Goal: Information Seeking & Learning: Learn about a topic

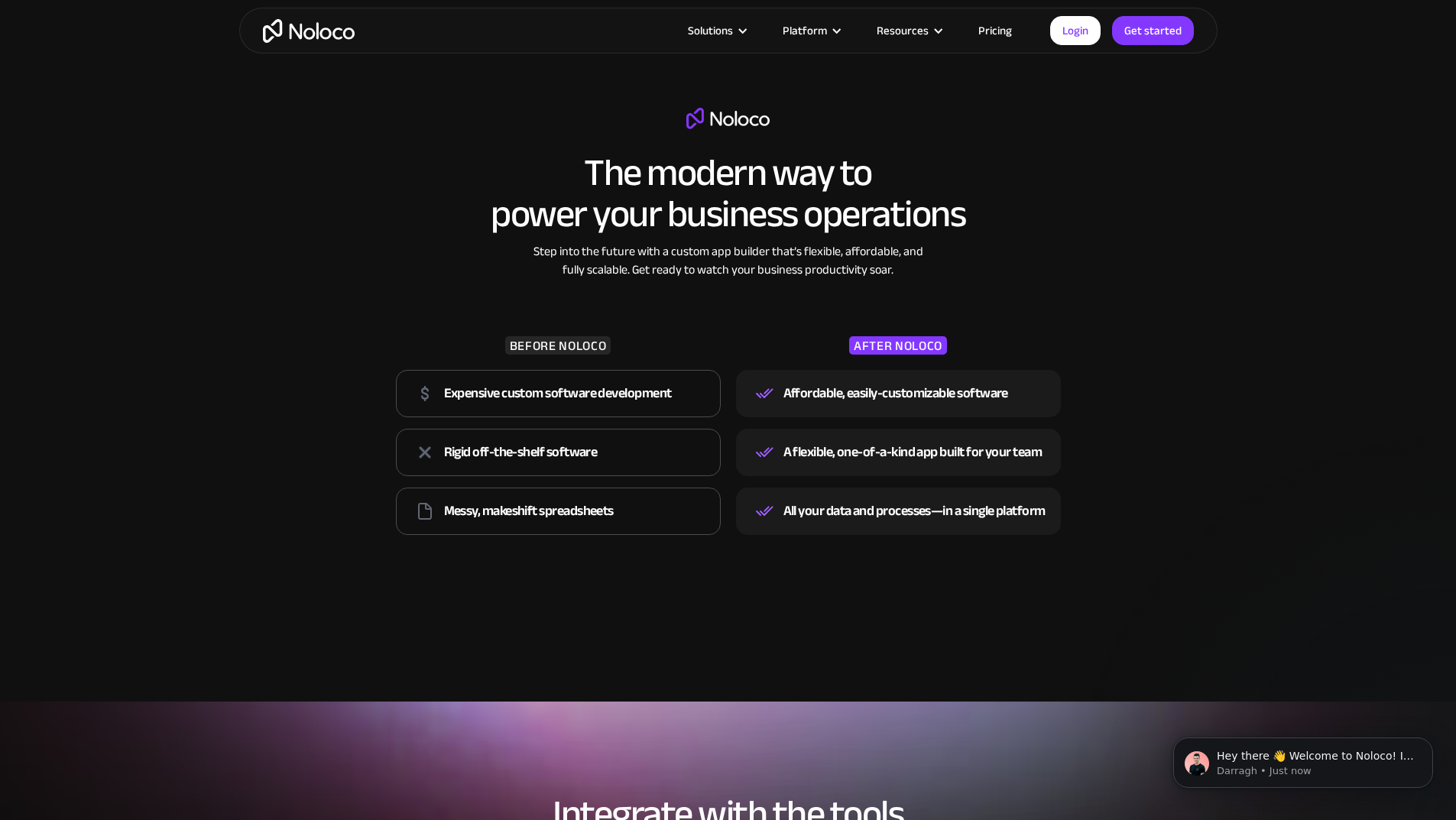
scroll to position [2598, 0]
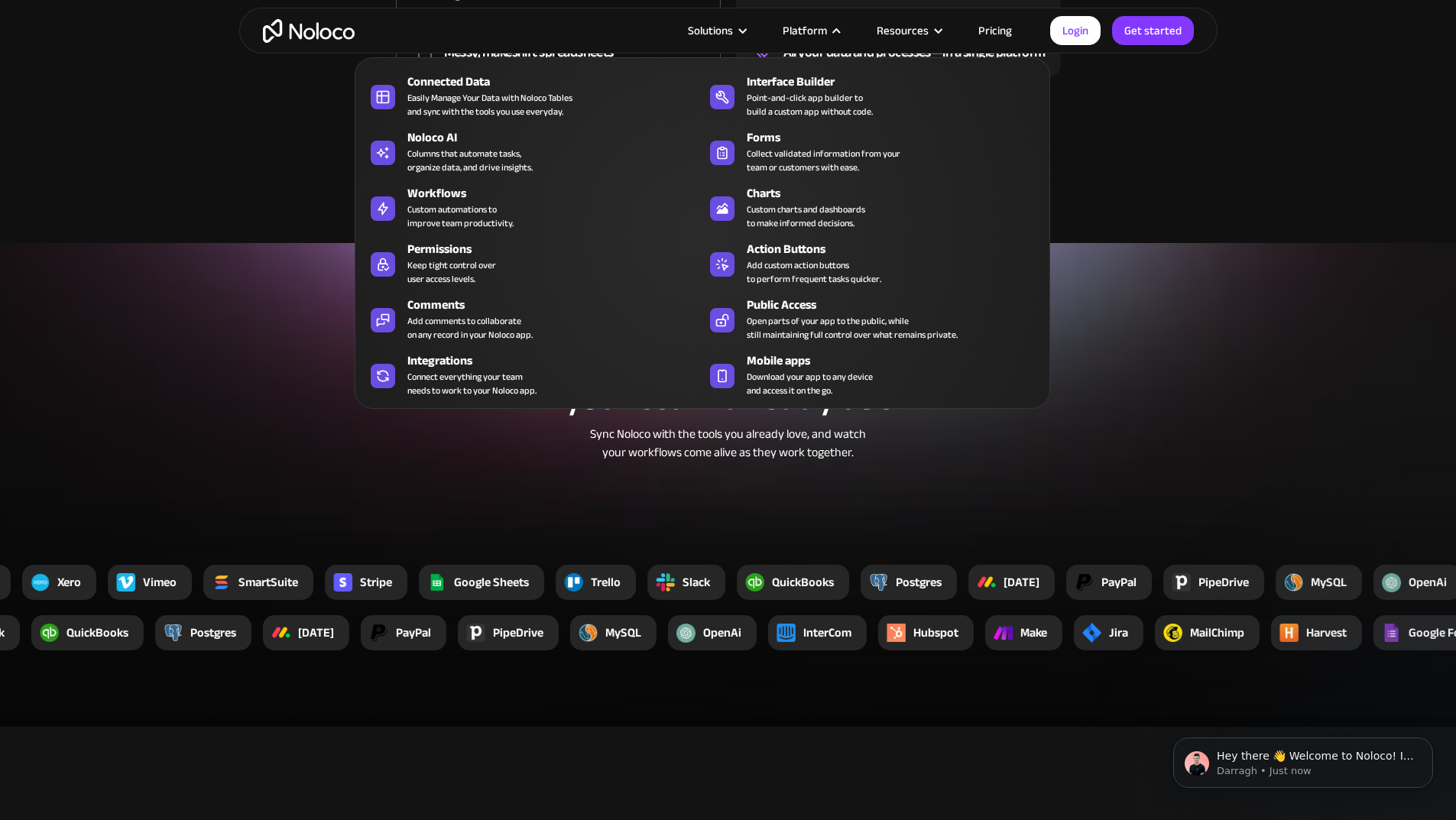
click at [811, 22] on div "Platform" at bounding box center [804, 31] width 44 height 20
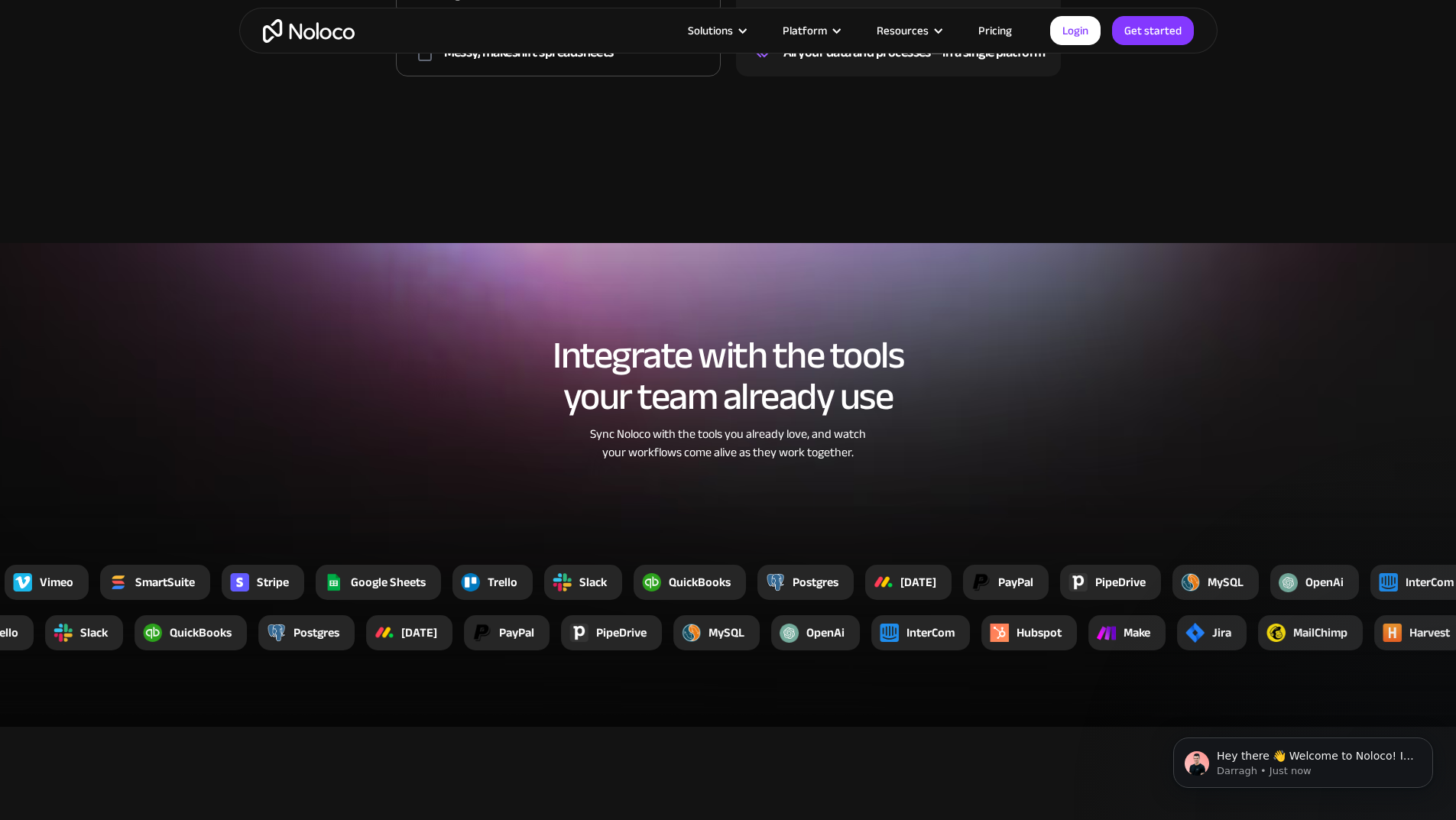
click at [981, 23] on link "Pricing" at bounding box center [995, 31] width 72 height 20
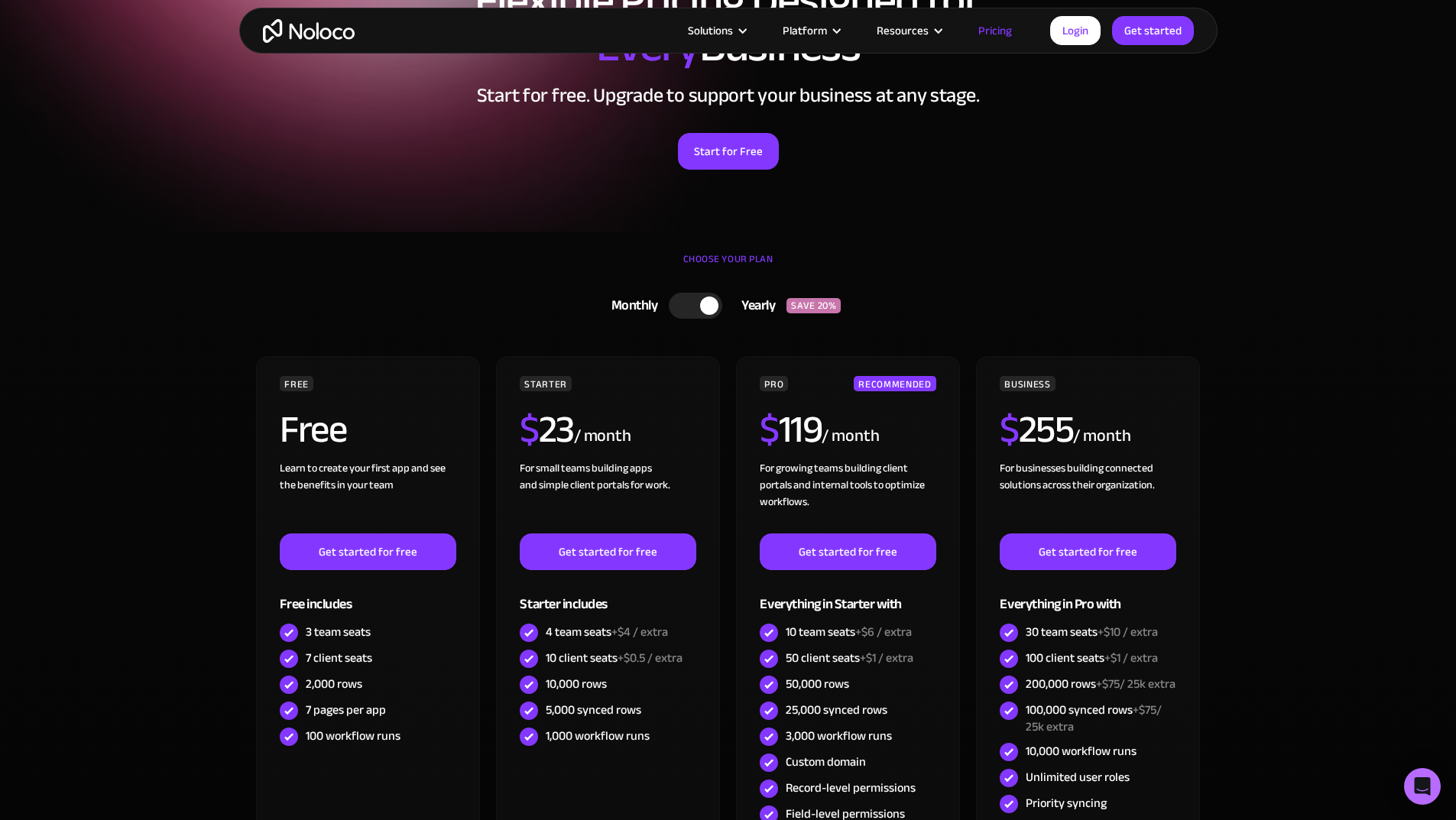
scroll to position [382, 0]
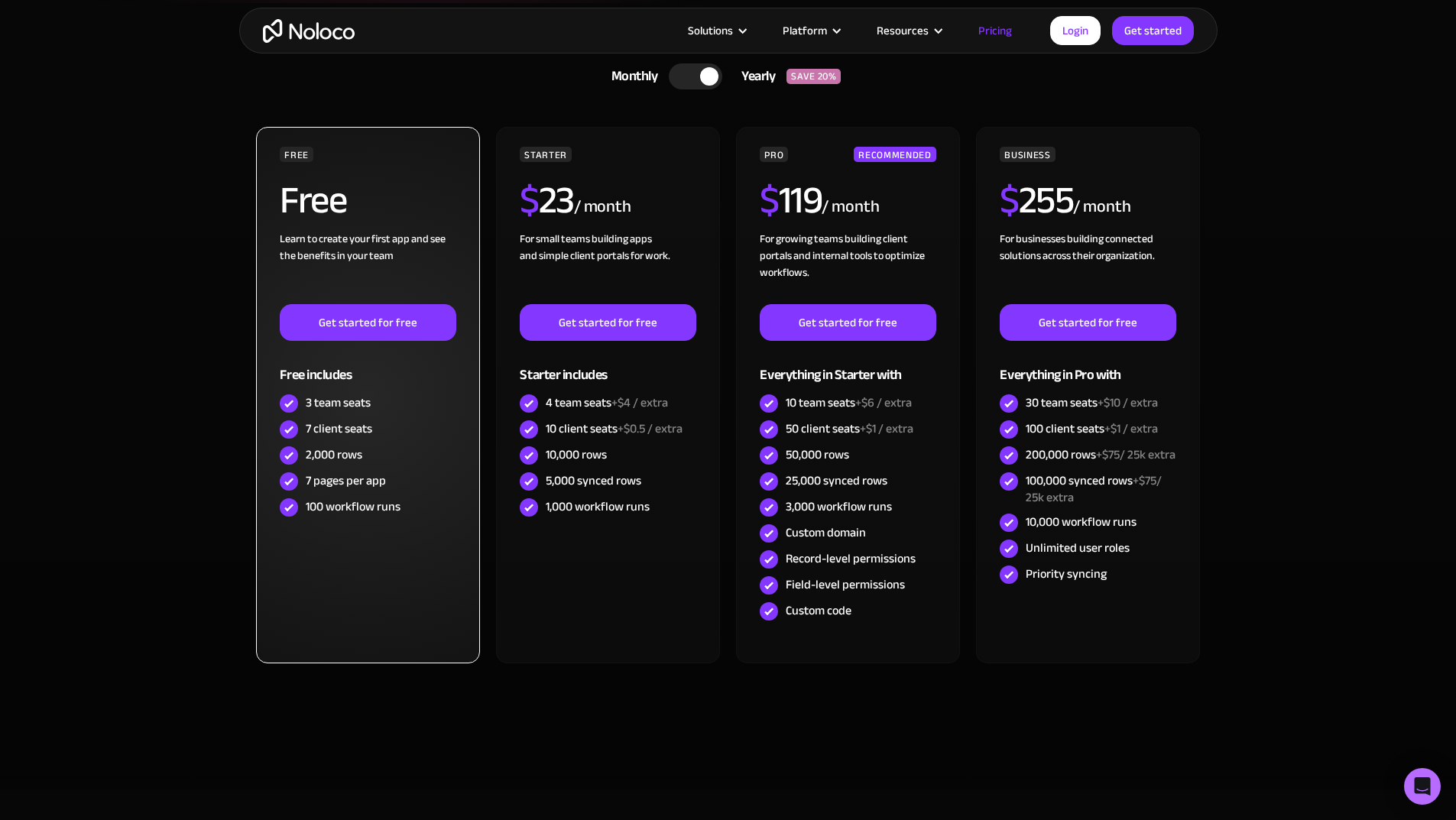
click at [371, 428] on div "7 client seats" at bounding box center [339, 428] width 67 height 17
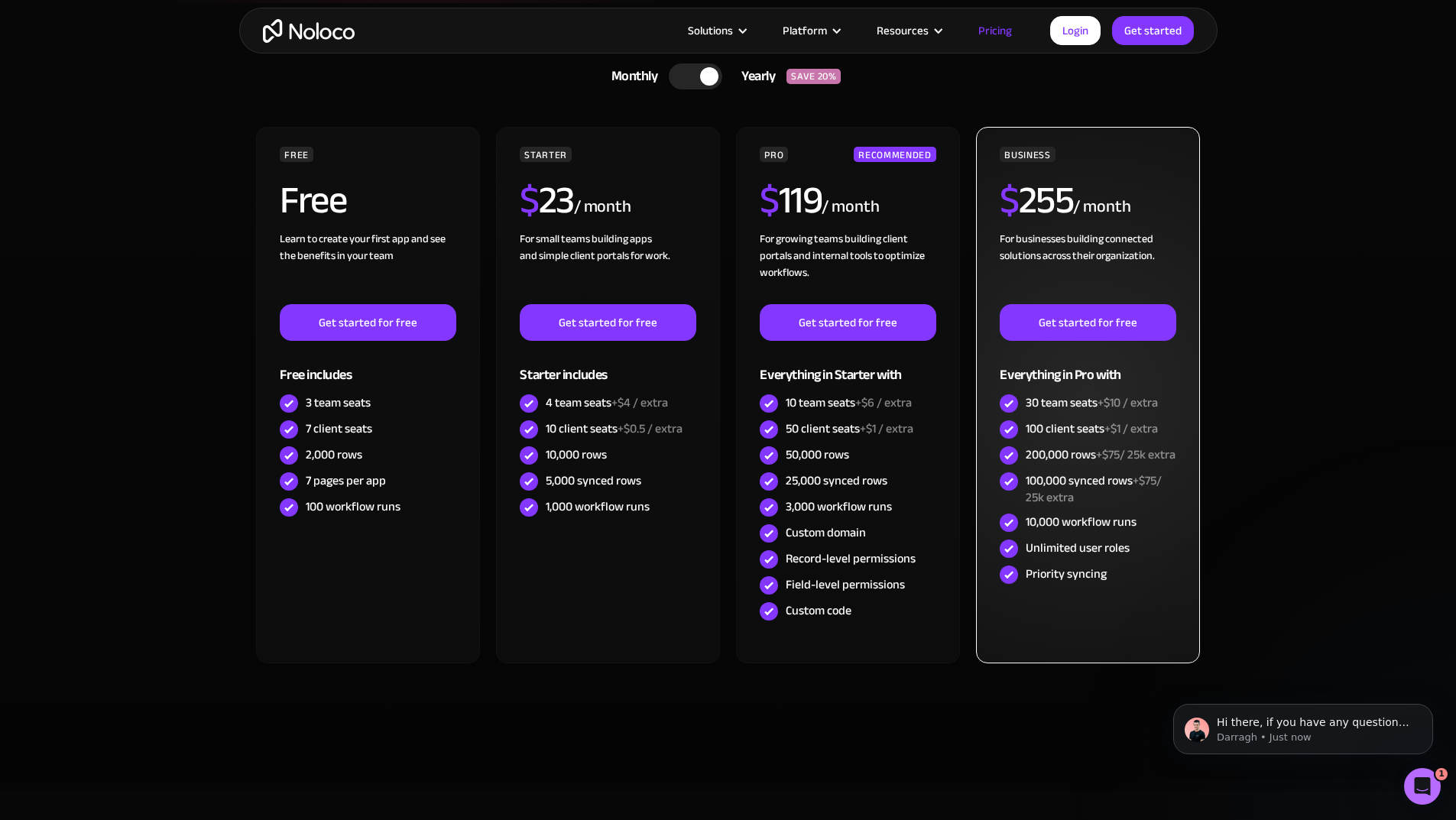
scroll to position [0, 0]
